Goal: Task Accomplishment & Management: Manage account settings

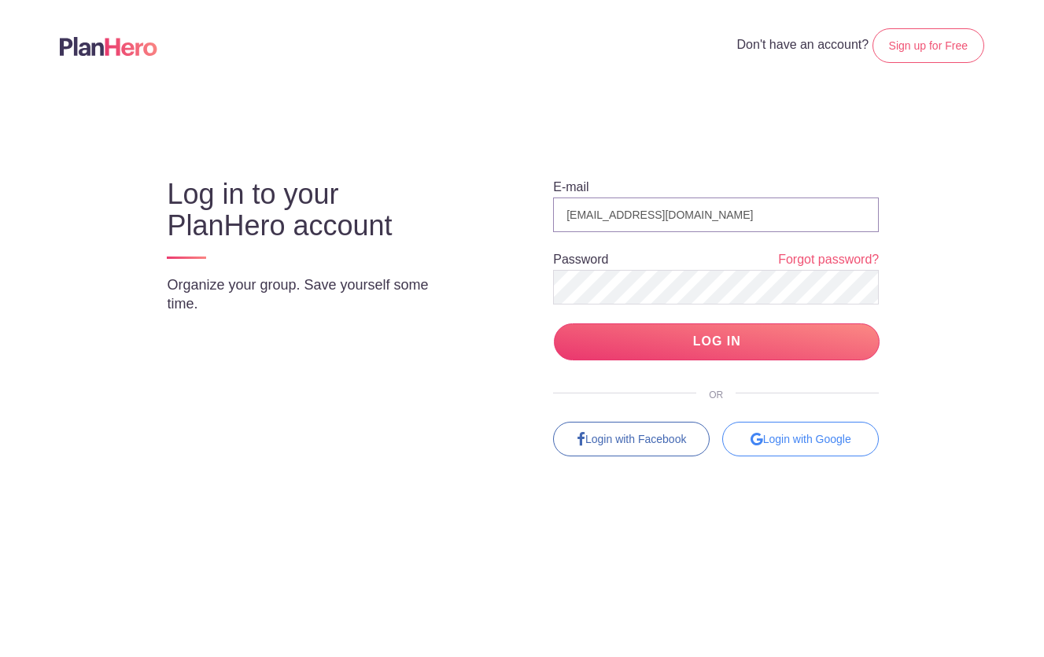
type input "[EMAIL_ADDRESS][DOMAIN_NAME]"
click at [717, 341] on input "LOG IN" at bounding box center [717, 341] width 326 height 37
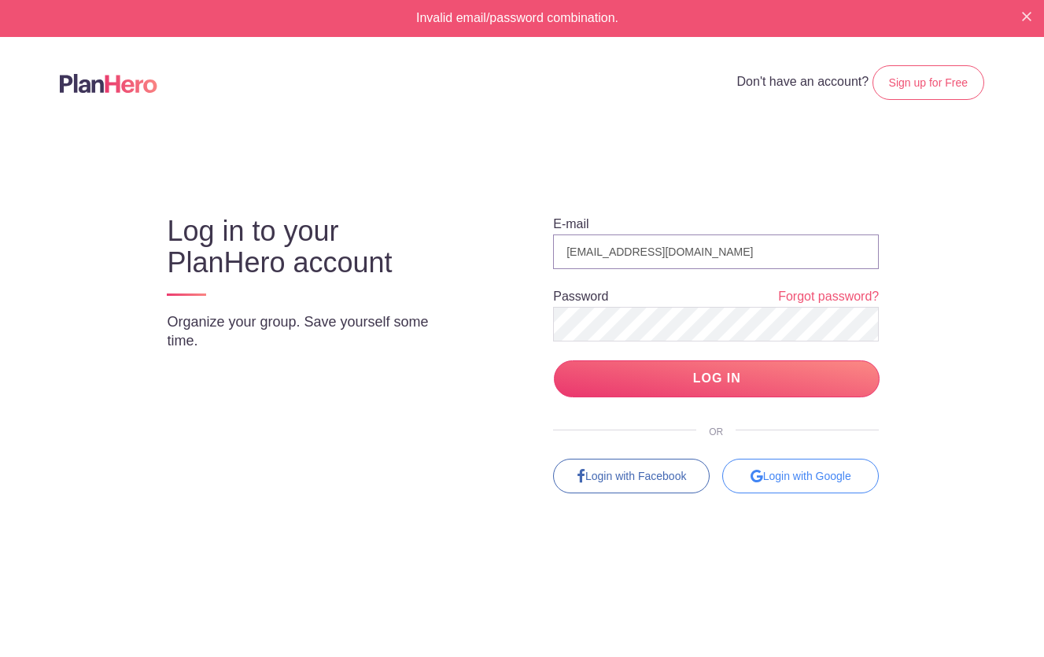
type input "[EMAIL_ADDRESS][DOMAIN_NAME]"
click at [717, 378] on input "LOG IN" at bounding box center [717, 378] width 326 height 37
type input "[EMAIL_ADDRESS][DOMAIN_NAME]"
click at [717, 378] on input "LOG IN" at bounding box center [717, 378] width 326 height 37
click at [820, 293] on link "Forgot password?" at bounding box center [828, 297] width 101 height 18
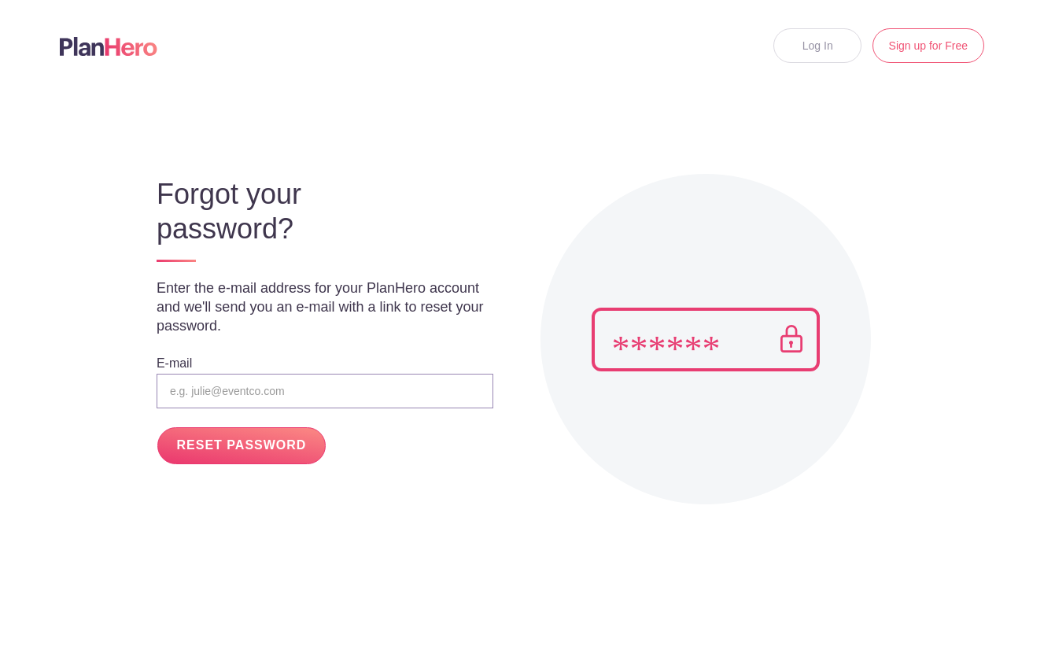
click at [383, 402] on input "email" at bounding box center [325, 391] width 337 height 35
type input "[EMAIL_ADDRESS][DOMAIN_NAME]"
click at [241, 445] on input "RESET PASSWORD" at bounding box center [241, 445] width 168 height 37
